Goal: Information Seeking & Learning: Learn about a topic

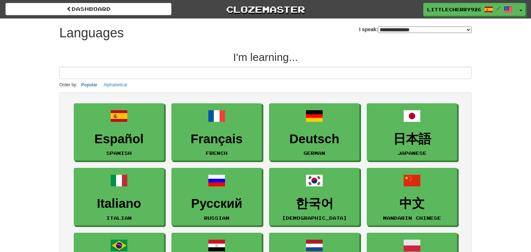
select select "*******"
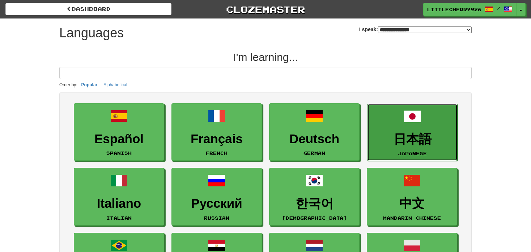
click at [431, 135] on h3 "日本語" at bounding box center [412, 139] width 83 height 14
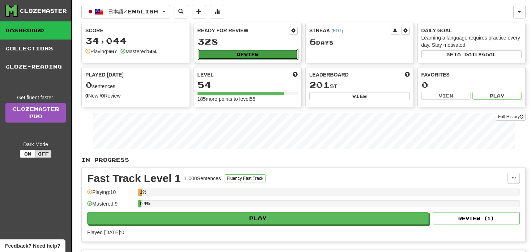
click at [248, 52] on button "Review" at bounding box center [248, 54] width 101 height 11
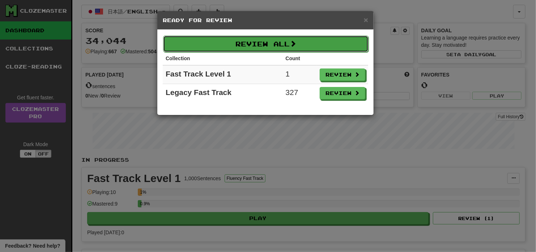
click at [292, 42] on button "Review All" at bounding box center [266, 43] width 206 height 17
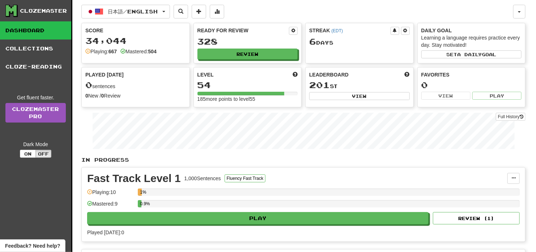
select select "**"
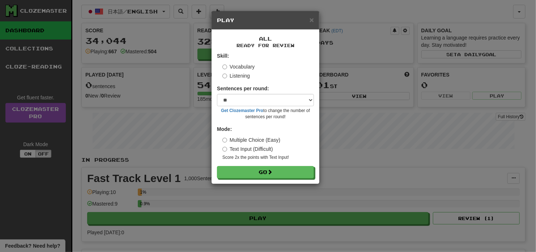
click at [240, 74] on label "Listening" at bounding box center [237, 75] width 28 height 7
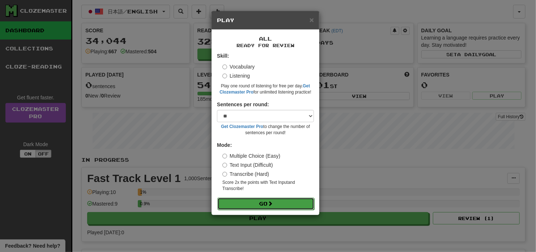
click at [270, 203] on span at bounding box center [270, 202] width 5 height 5
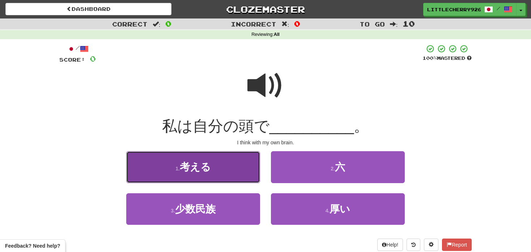
click at [230, 160] on button "1 . 考える" at bounding box center [193, 166] width 134 height 31
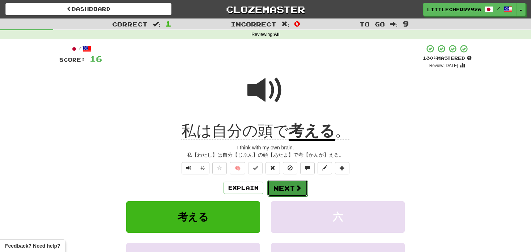
click at [291, 187] on button "Next" at bounding box center [287, 188] width 41 height 17
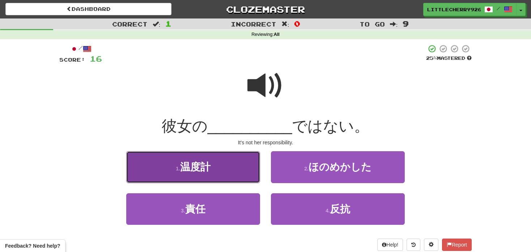
click at [230, 178] on button "1 . 温度計" at bounding box center [193, 166] width 134 height 31
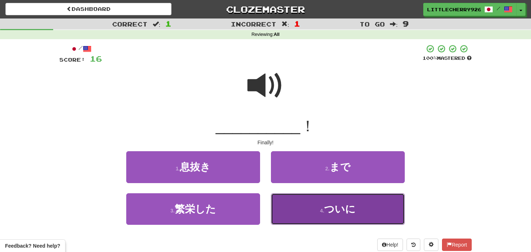
click at [345, 221] on button "4 . ついに" at bounding box center [338, 208] width 134 height 31
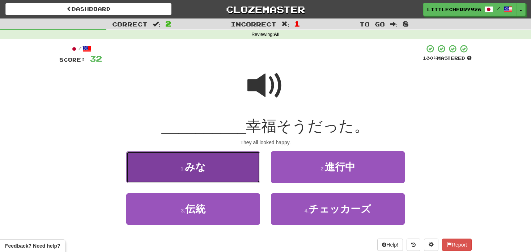
click at [220, 168] on button "1 . みな" at bounding box center [193, 166] width 134 height 31
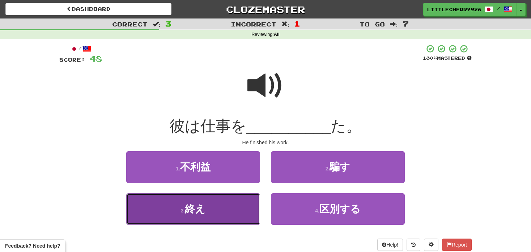
click at [206, 206] on button "3 . 終え" at bounding box center [193, 208] width 134 height 31
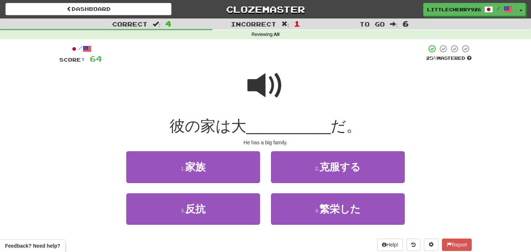
click at [260, 85] on span at bounding box center [266, 85] width 36 height 36
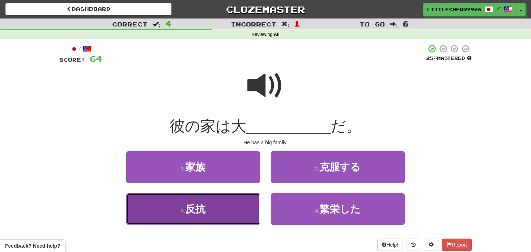
click at [185, 207] on small "3 ." at bounding box center [183, 210] width 4 height 6
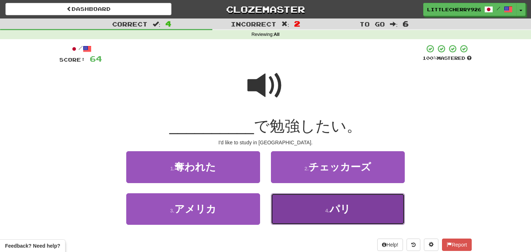
click at [332, 214] on button "4 . パリ" at bounding box center [338, 208] width 134 height 31
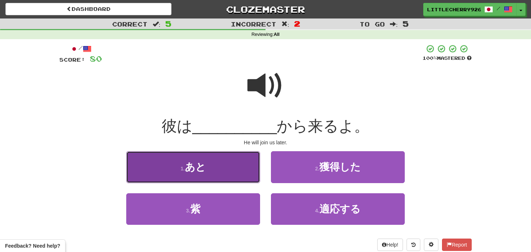
click at [196, 170] on span "あと" at bounding box center [195, 166] width 21 height 11
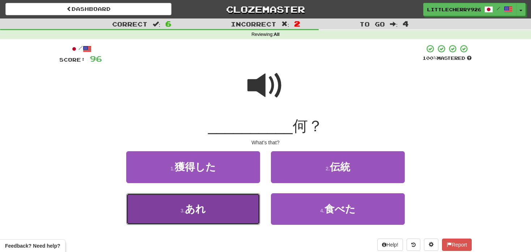
click at [237, 203] on button "3 . あれ" at bounding box center [193, 208] width 134 height 31
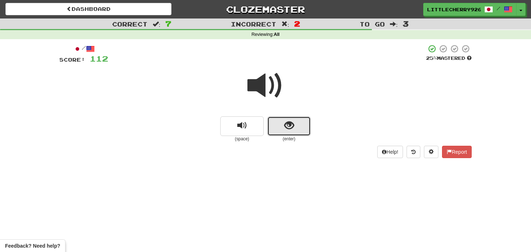
click at [289, 130] on span "show sentence" at bounding box center [289, 126] width 10 height 10
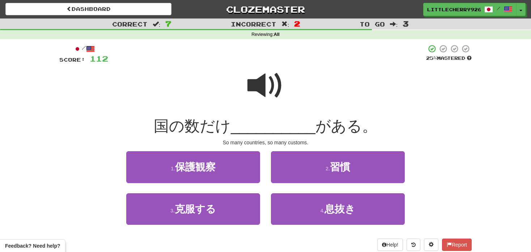
click at [265, 96] on span at bounding box center [266, 85] width 36 height 36
click at [263, 90] on span at bounding box center [266, 85] width 36 height 36
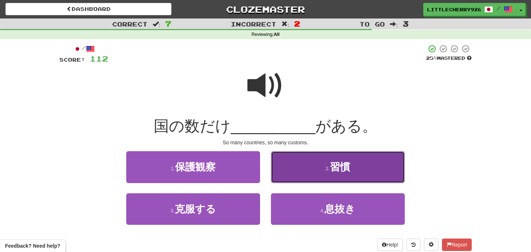
click at [362, 169] on button "2 . 習慣" at bounding box center [338, 166] width 134 height 31
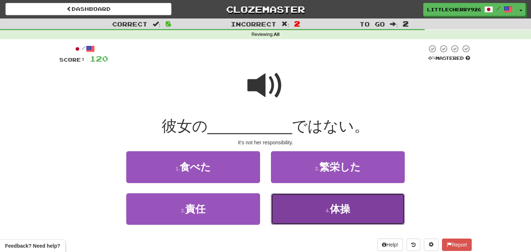
click at [350, 203] on span "体操" at bounding box center [340, 208] width 20 height 11
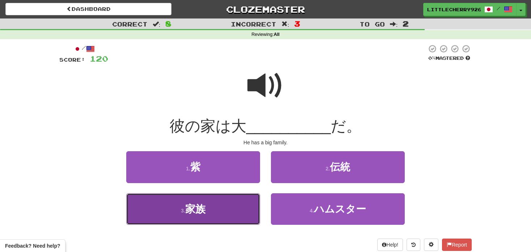
click at [228, 214] on button "3 . 家族" at bounding box center [193, 208] width 134 height 31
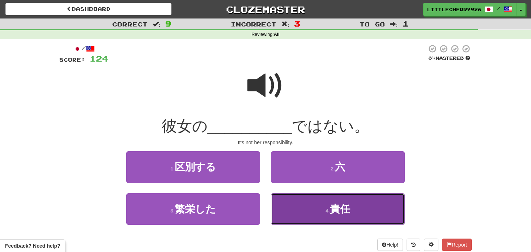
click at [312, 216] on button "4 . 責任" at bounding box center [338, 208] width 134 height 31
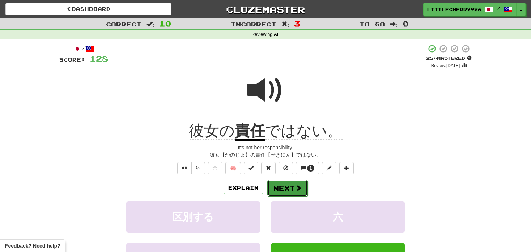
click at [292, 184] on button "Next" at bounding box center [287, 188] width 41 height 17
